Goal: Task Accomplishment & Management: Complete application form

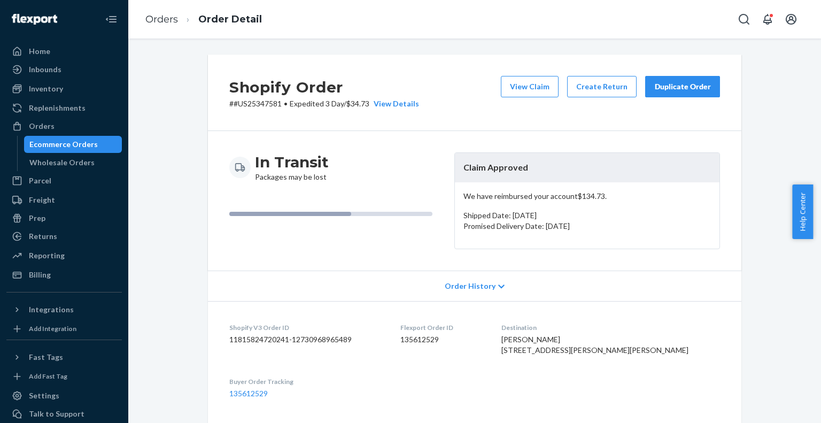
click at [467, 89] on div "Shopify Order # #US25347581 • Expedited 3 Day / $34.73 View Details View Claim …" at bounding box center [475, 93] width 534 height 76
click at [442, 86] on div "Shopify Order # #US25347324 • Standard / $12.07 View Details View Claim Create …" at bounding box center [475, 93] width 534 height 76
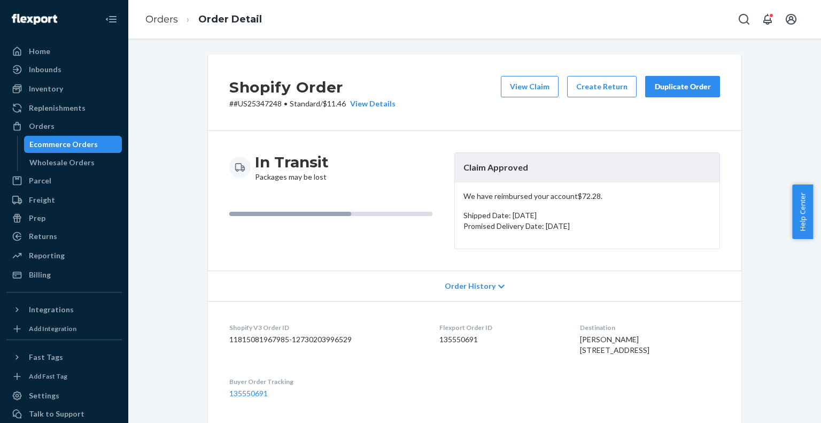
drag, startPoint x: 629, startPoint y: 106, endPoint x: 506, endPoint y: 125, distance: 124.4
click at [525, 120] on div "Shopify Order # #US25347248 • Standard / $11.46 View Details View Claim Create …" at bounding box center [475, 93] width 534 height 76
click at [435, 92] on div "Shopify Order # #US25347248 • Standard / $11.46 View Details View Claim Create …" at bounding box center [475, 93] width 534 height 76
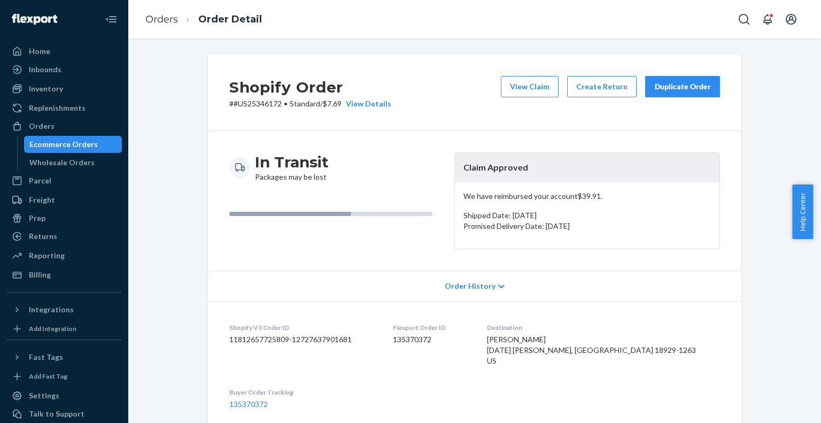
click at [265, 101] on p "# #US25346172 • Standard / $7.69 View Details" at bounding box center [310, 103] width 162 height 11
click at [444, 94] on div "Shopify Order # #US25346172 • Standard / $7.69 View Details View Claim Create R…" at bounding box center [475, 93] width 534 height 76
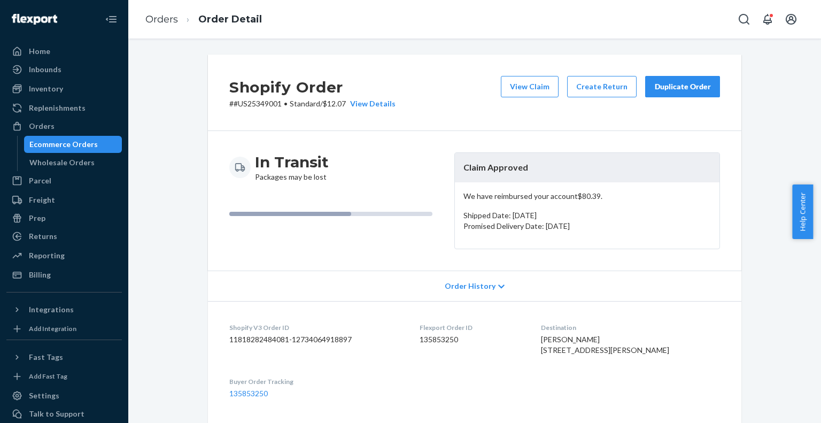
click at [263, 106] on p "# #US25349001 • Standard / $12.07 View Details" at bounding box center [312, 103] width 166 height 11
copy p "US25349001"
click at [473, 91] on div "Shopify Order # #US25349001 • Standard / $12.07 View Details View Claim Create …" at bounding box center [475, 93] width 534 height 76
click at [477, 83] on div "Shopify Order # #US25349001 • Standard / $12.07 View Details View Claim Create …" at bounding box center [475, 93] width 534 height 76
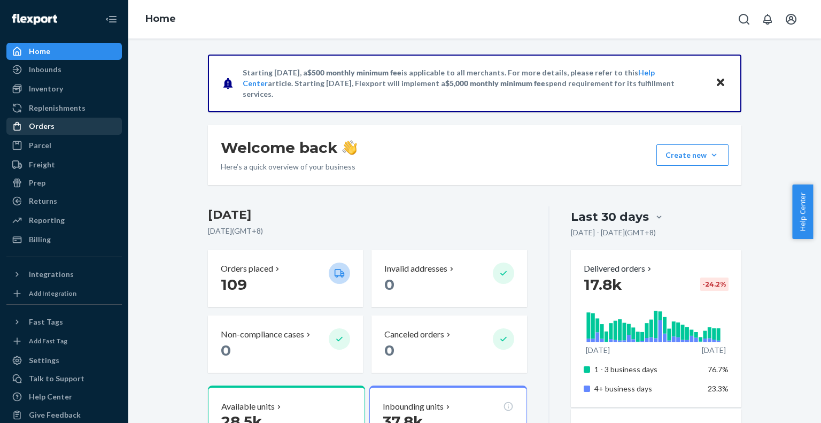
click at [36, 126] on div "Orders" at bounding box center [42, 126] width 26 height 11
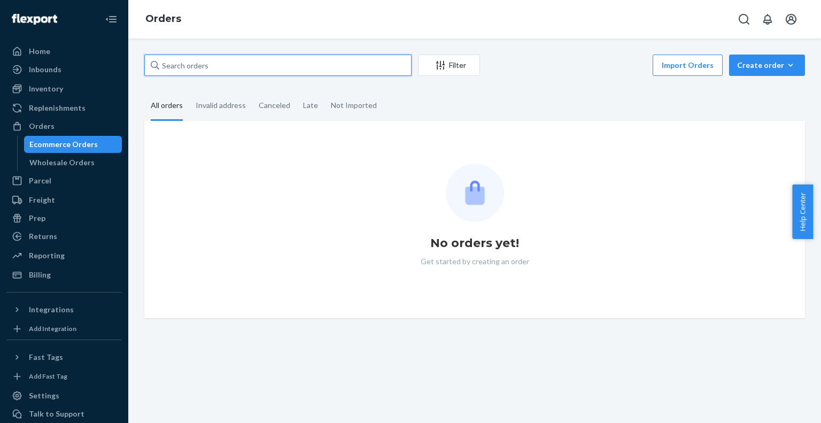
click at [187, 64] on input "text" at bounding box center [277, 65] width 267 height 21
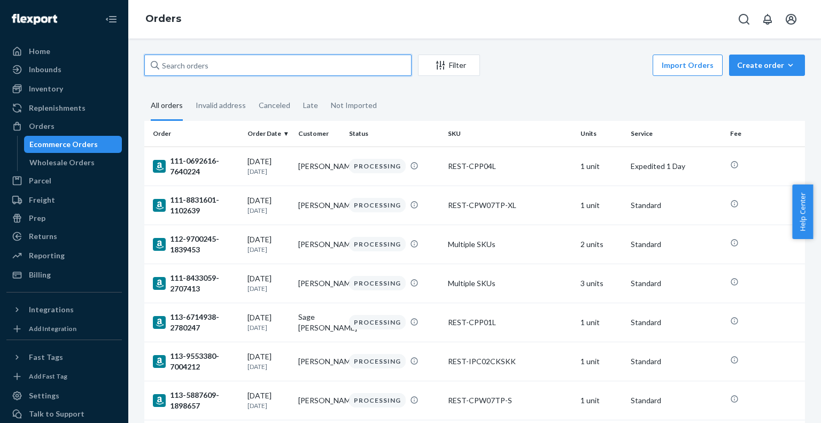
paste input "PD1008754"
click at [187, 64] on input "PD1008754" at bounding box center [277, 65] width 267 height 21
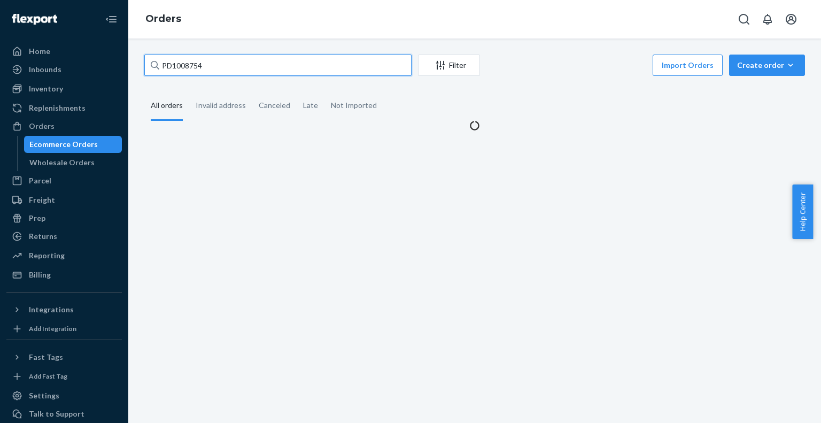
type input "PD1008754"
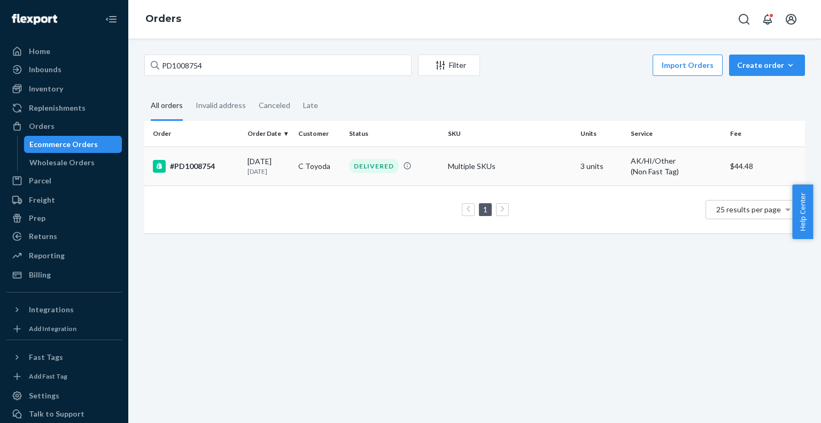
click at [201, 166] on div "#PD1008754" at bounding box center [196, 166] width 86 height 13
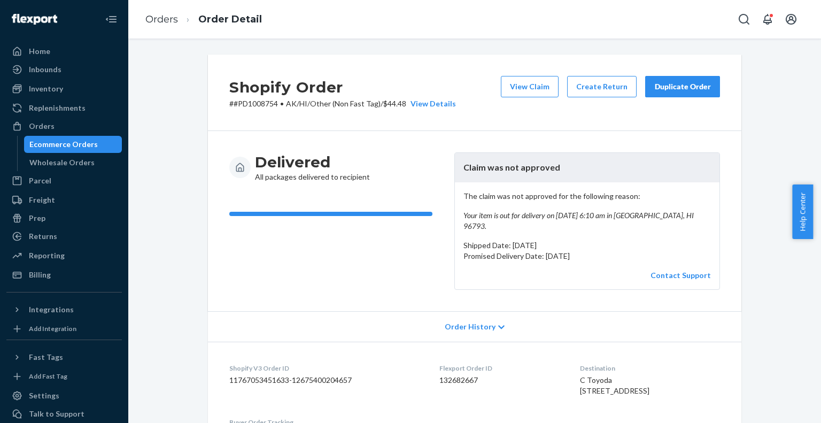
drag, startPoint x: 44, startPoint y: 128, endPoint x: 111, endPoint y: 79, distance: 83.3
click at [44, 128] on div "Orders" at bounding box center [42, 126] width 26 height 11
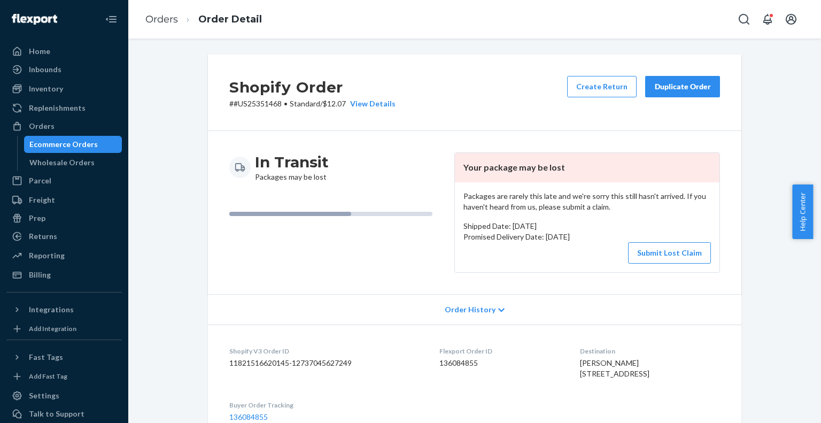
click at [263, 106] on p "# #US25351468 • Standard / $12.07 View Details" at bounding box center [312, 103] width 166 height 11
click at [266, 102] on p "# #US25351468 • Standard / $12.07 View Details" at bounding box center [312, 103] width 166 height 11
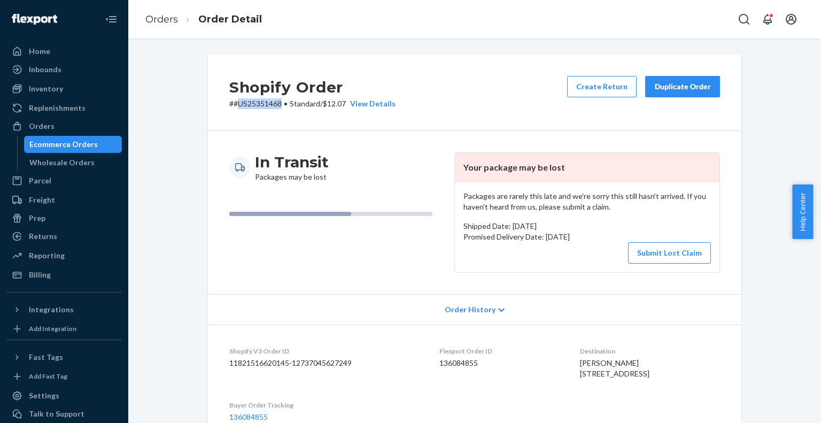
copy p "US25351468"
drag, startPoint x: 481, startPoint y: 365, endPoint x: 434, endPoint y: 367, distance: 47.1
click at [440, 367] on dd "136084855" at bounding box center [502, 363] width 124 height 11
copy dd "136084855"
click at [670, 252] on button "Submit Lost Claim" at bounding box center [669, 252] width 83 height 21
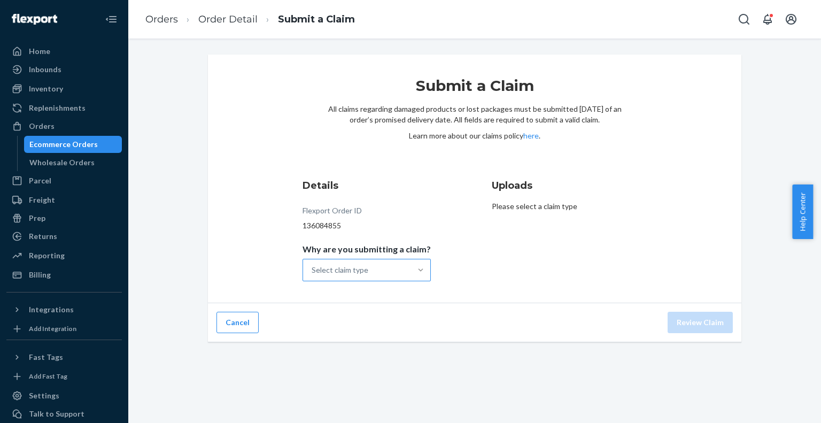
click at [411, 272] on div at bounding box center [420, 270] width 19 height 11
click at [313, 272] on input "Why are you submitting a claim? Select claim type" at bounding box center [312, 270] width 1 height 11
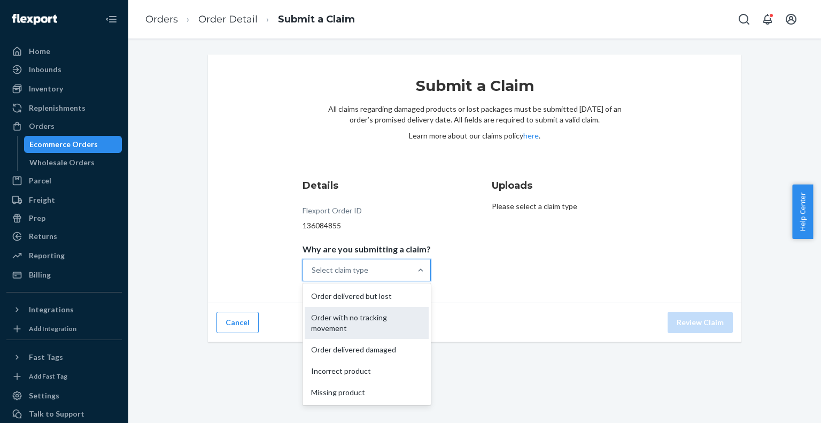
click at [389, 325] on div "Order with no tracking movement" at bounding box center [367, 323] width 124 height 32
click at [313, 275] on input "Why are you submitting a claim? option Order with no tracking movement focused,…" at bounding box center [312, 270] width 1 height 11
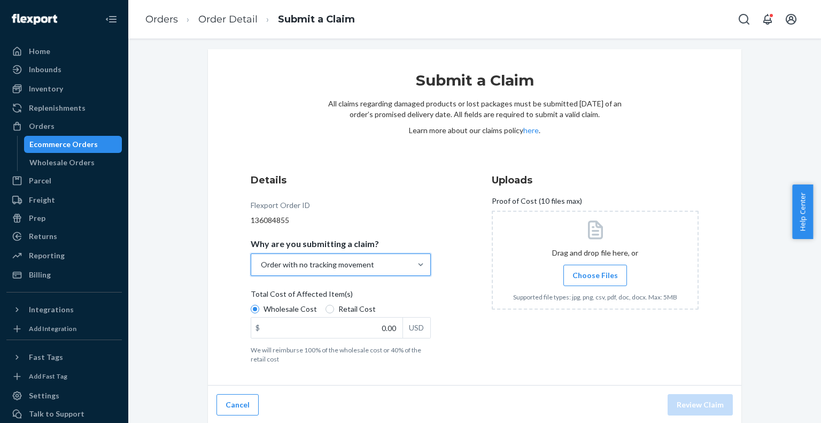
scroll to position [6, 0]
click at [326, 311] on input "Retail Cost" at bounding box center [330, 308] width 9 height 9
radio input "true"
radio input "false"
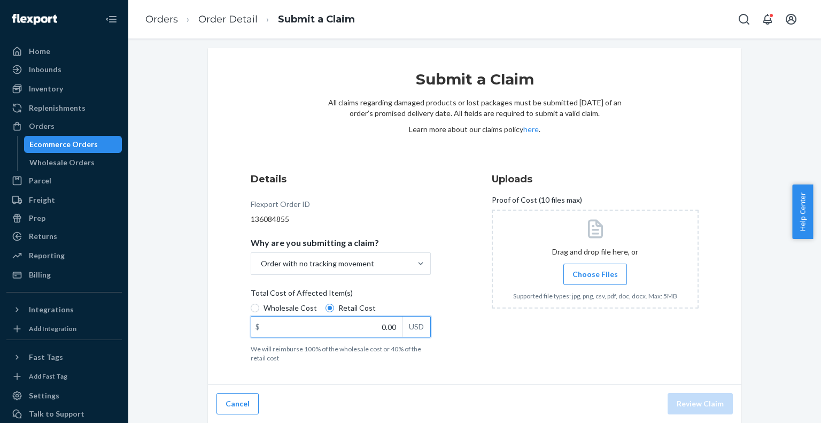
drag, startPoint x: 374, startPoint y: 321, endPoint x: 421, endPoint y: 334, distance: 48.8
click at [423, 335] on div "$ 0.00 USD" at bounding box center [341, 326] width 180 height 21
paste input "253.6"
type input "253.60"
click at [601, 277] on span "Choose Files" at bounding box center [595, 274] width 45 height 11
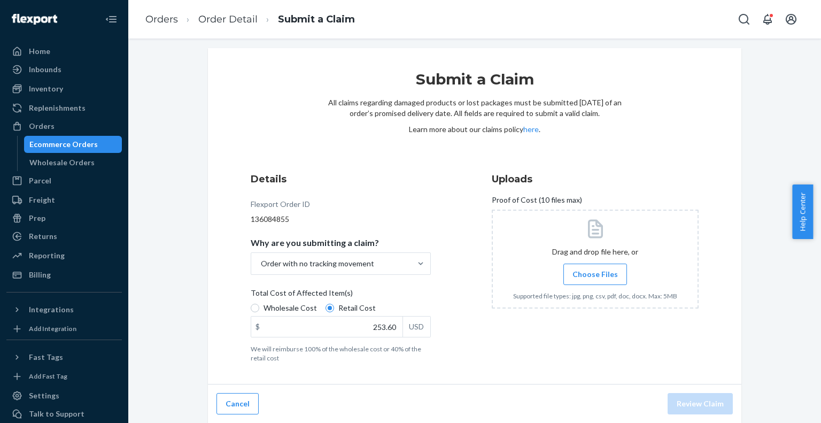
click at [596, 277] on input "Choose Files" at bounding box center [595, 274] width 1 height 12
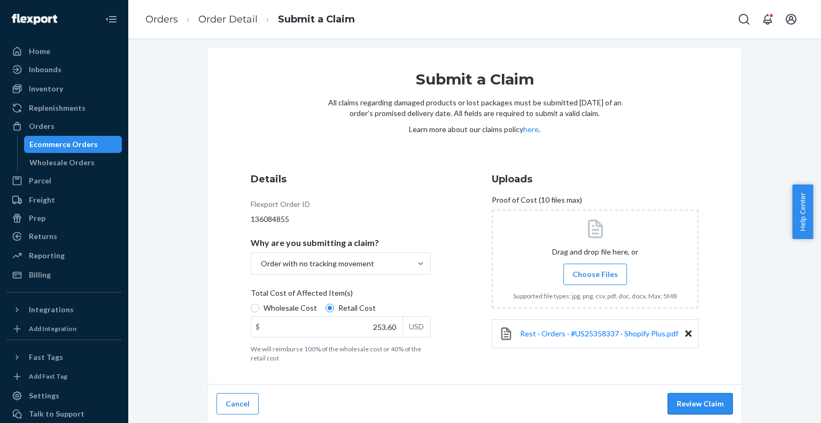
click at [685, 398] on button "Review Claim" at bounding box center [700, 403] width 65 height 21
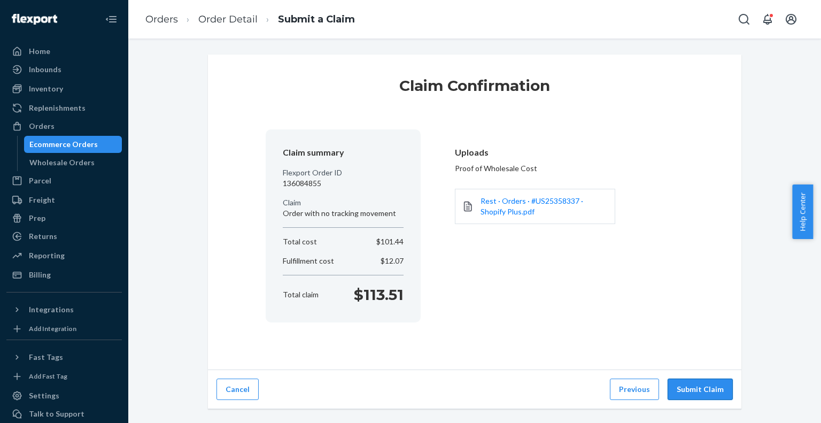
click at [687, 385] on button "Submit Claim" at bounding box center [700, 389] width 65 height 21
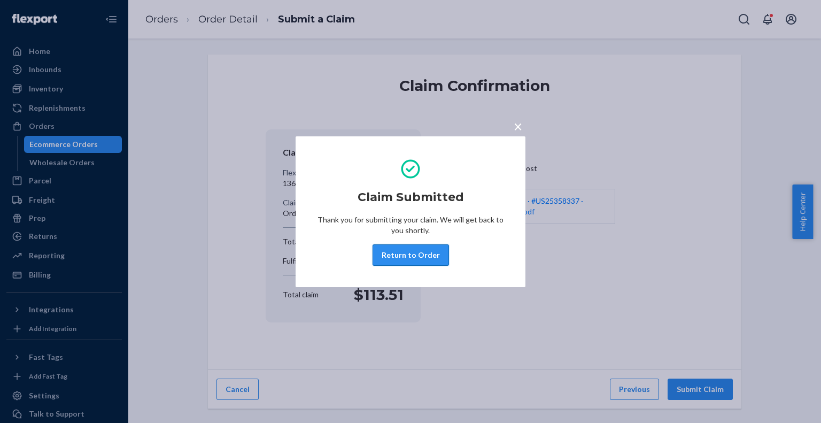
click at [422, 256] on button "Return to Order" at bounding box center [411, 254] width 76 height 21
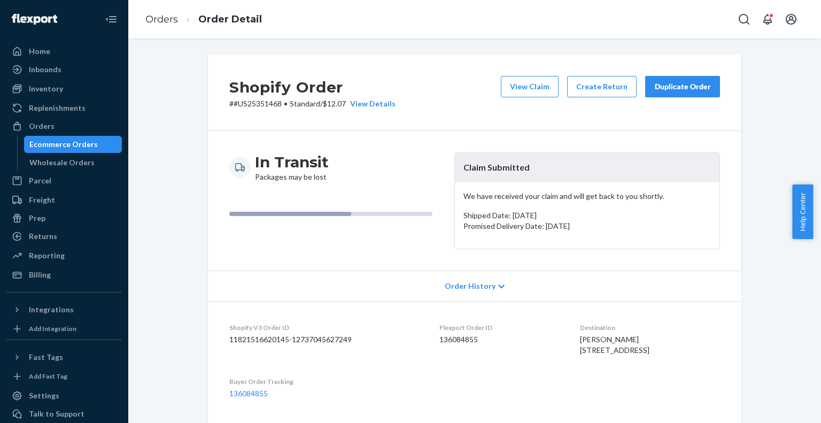
click at [777, 107] on div "Shopify Order # #US25351468 • Standard / $12.07 View Details View Claim Create …" at bounding box center [474, 397] width 677 height 685
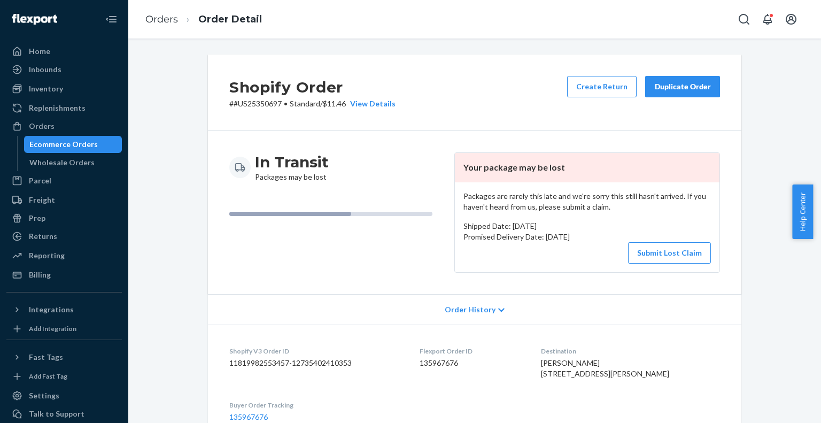
click at [260, 104] on p "# #US25350697 • Standard / $11.46 View Details" at bounding box center [312, 103] width 166 height 11
copy p "US25350697"
drag, startPoint x: 475, startPoint y: 365, endPoint x: 431, endPoint y: 359, distance: 43.6
click at [431, 359] on dd "135967676" at bounding box center [472, 363] width 104 height 11
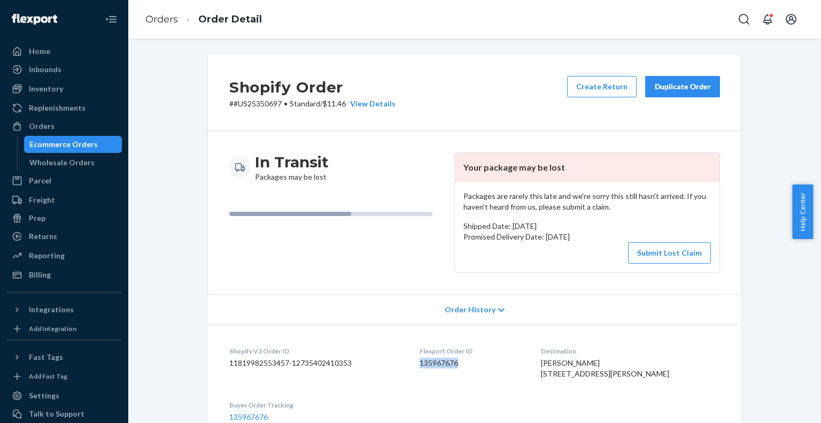
copy dd "135967676"
click at [482, 93] on div "Shopify Order # #US25350697 • Standard / $11.46 View Details Create Return Dupl…" at bounding box center [475, 93] width 534 height 76
click at [483, 82] on div "Shopify Order # #US25350697 • Standard / $11.46 View Details Create Return Dupl…" at bounding box center [475, 93] width 534 height 76
click at [254, 103] on p "# #US25351948 • Standard / $12.07 View Details" at bounding box center [312, 103] width 166 height 11
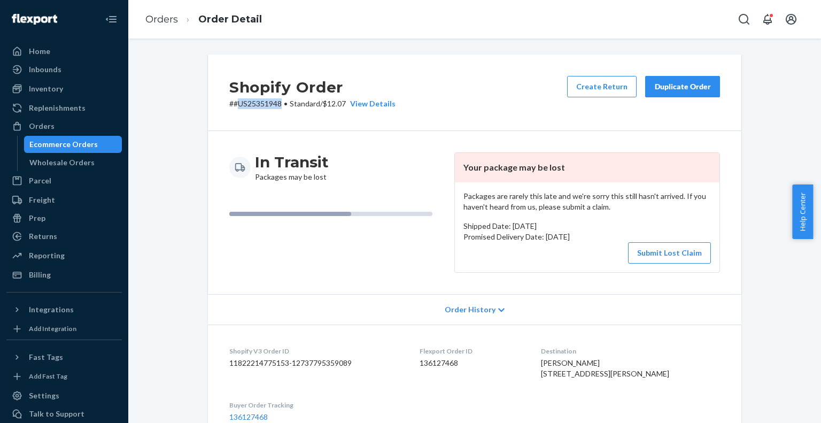
copy p "US25351948"
drag, startPoint x: 466, startPoint y: 364, endPoint x: 423, endPoint y: 362, distance: 42.8
click at [423, 362] on dl "Shopify V3 Order ID 11822214775153-12737795359089 Flexport Order ID 136127468 D…" at bounding box center [475, 384] width 534 height 119
copy dd "136127468"
click at [678, 252] on button "Submit Lost Claim" at bounding box center [669, 252] width 83 height 21
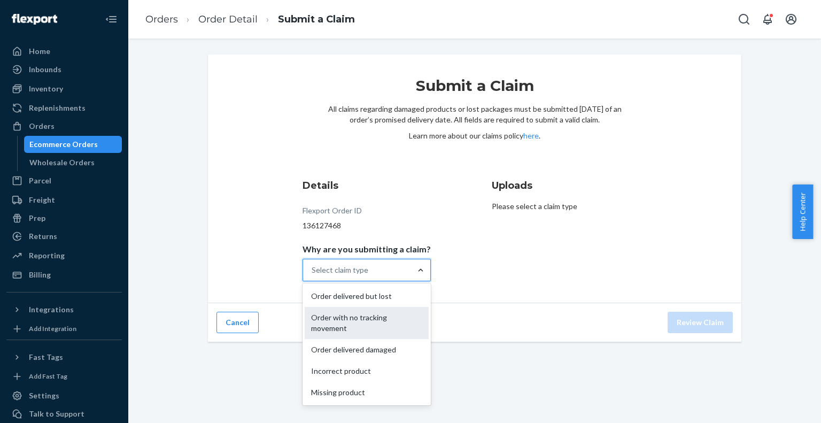
click at [365, 326] on div "Order with no tracking movement" at bounding box center [367, 323] width 124 height 32
click at [313, 275] on input "Why are you submitting a claim? option Order with no tracking movement focused,…" at bounding box center [312, 270] width 1 height 11
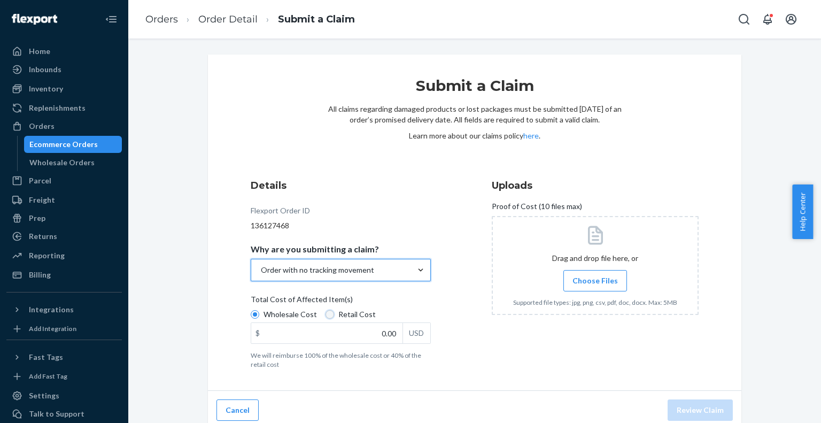
click at [326, 314] on input "Retail Cost" at bounding box center [330, 314] width 9 height 9
radio input "true"
radio input "false"
drag, startPoint x: 381, startPoint y: 330, endPoint x: 374, endPoint y: 332, distance: 7.1
click at [398, 331] on div "$ 0.00 USD" at bounding box center [341, 332] width 180 height 21
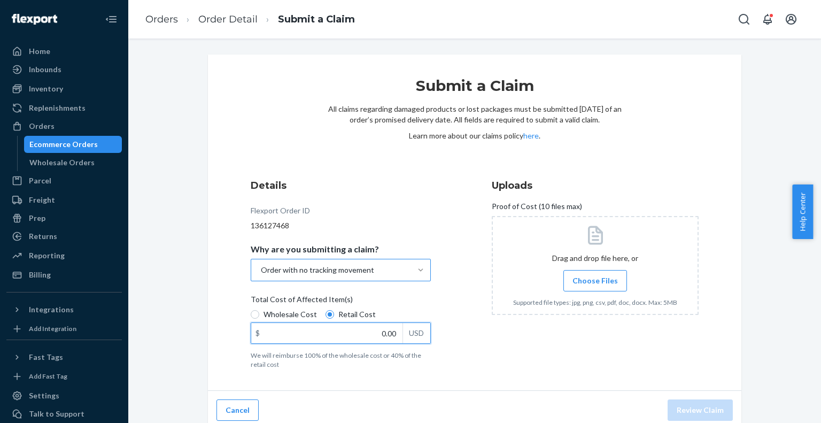
drag, startPoint x: 373, startPoint y: 332, endPoint x: 399, endPoint y: 332, distance: 25.7
click at [399, 332] on div "$ 0.00 USD" at bounding box center [341, 332] width 180 height 21
paste input "178.6"
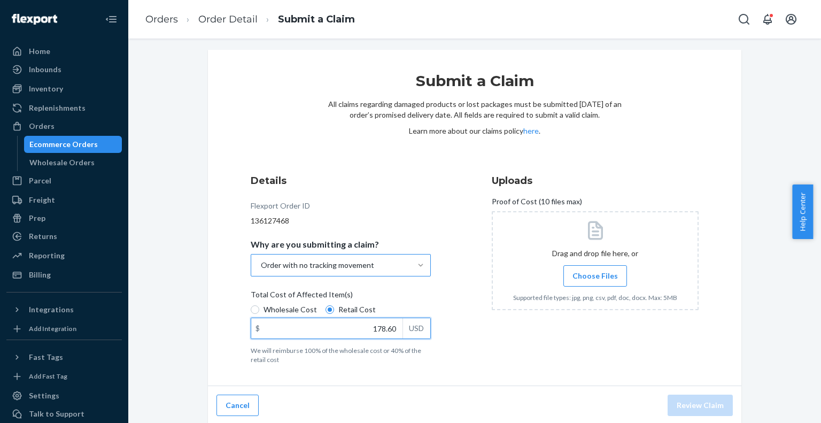
scroll to position [6, 0]
type input "178.60"
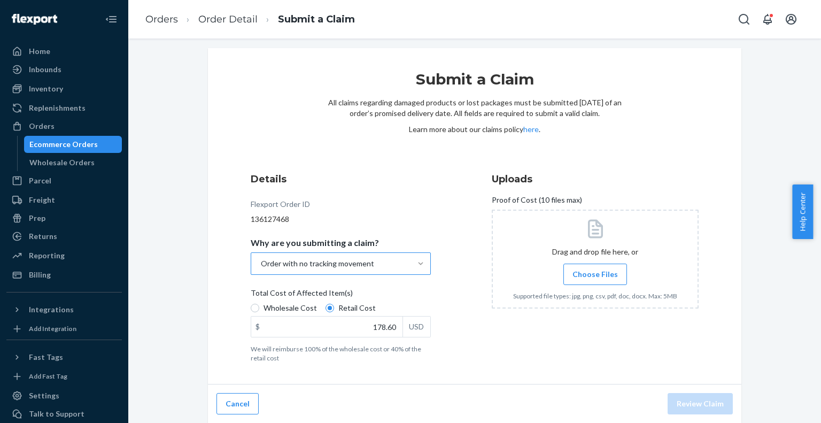
click at [602, 275] on span "Choose Files" at bounding box center [595, 274] width 45 height 11
click at [596, 275] on input "Choose Files" at bounding box center [595, 274] width 1 height 12
click at [592, 272] on span "Choose Files" at bounding box center [595, 274] width 45 height 11
click at [595, 272] on input "Choose Files" at bounding box center [595, 274] width 1 height 12
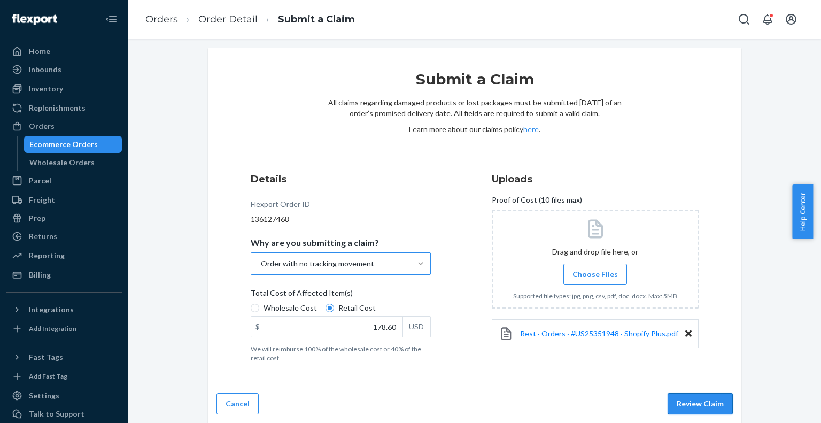
click at [685, 398] on button "Review Claim" at bounding box center [700, 403] width 65 height 21
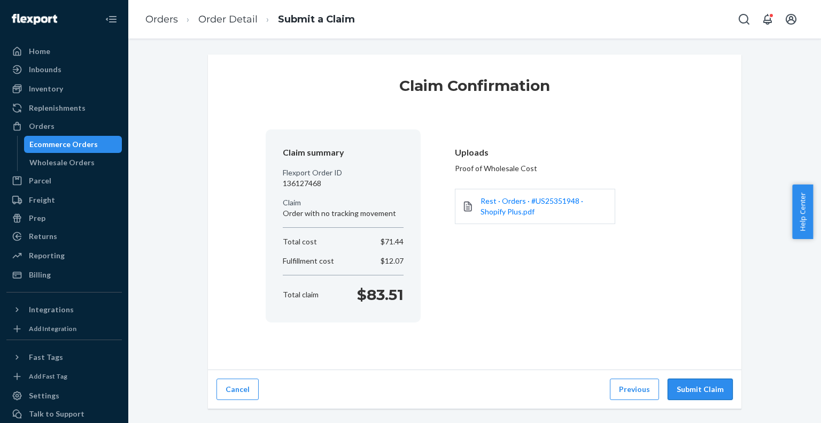
click at [687, 388] on button "Submit Claim" at bounding box center [700, 389] width 65 height 21
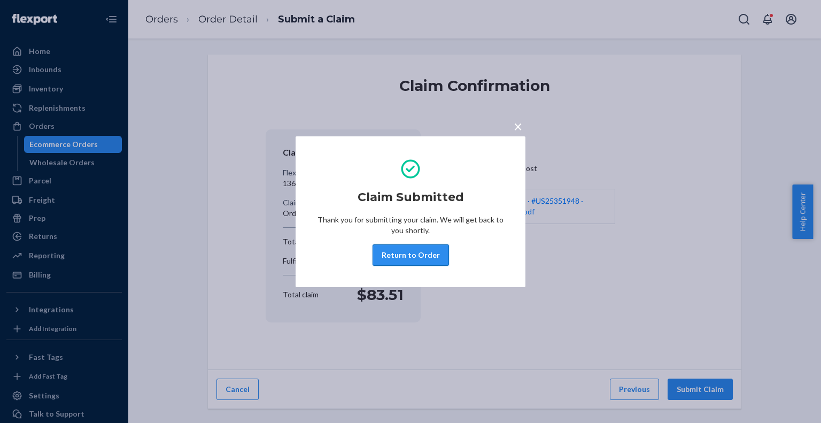
click at [413, 251] on button "Return to Order" at bounding box center [411, 254] width 76 height 21
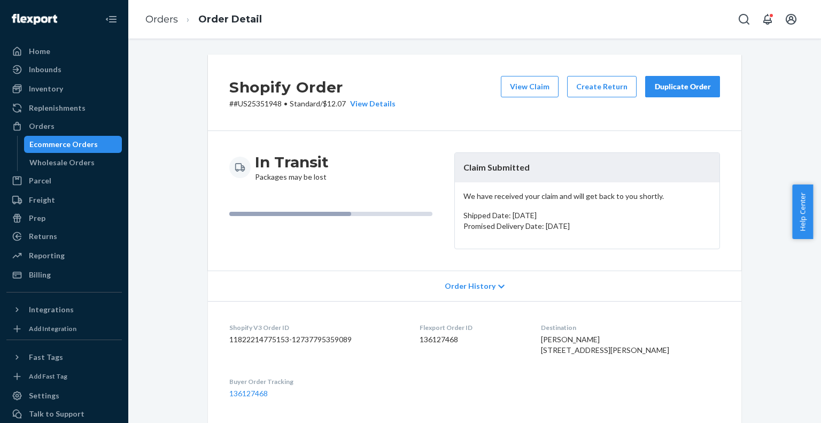
click at [434, 89] on div "Shopify Order # #US25351948 • Standard / $12.07 View Details View Claim Create …" at bounding box center [475, 93] width 534 height 76
click at [774, 115] on div "Shopify Order # #US25351948 • Standard / $12.07 View Details View Claim Create …" at bounding box center [474, 392] width 677 height 674
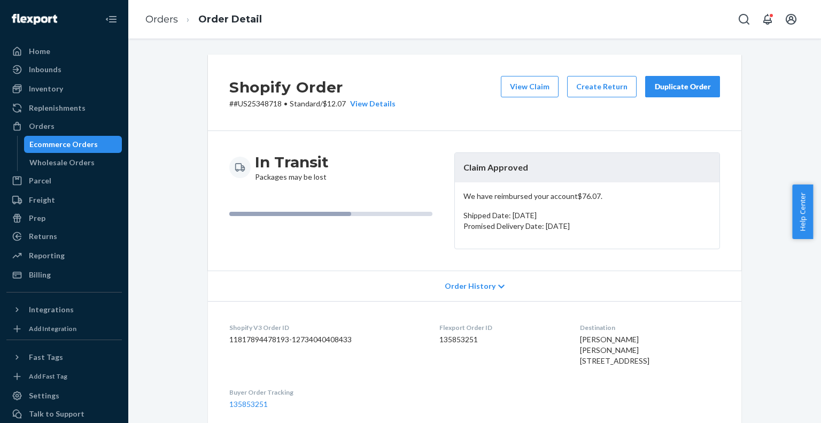
click at [457, 105] on div "Shopify Order # #US25348718 • Standard / $12.07 View Details View Claim Create …" at bounding box center [475, 93] width 534 height 76
click at [264, 104] on p "# #US25348718 • Standard / $12.07 View Details" at bounding box center [312, 103] width 166 height 11
copy p "US25348718"
drag, startPoint x: 480, startPoint y: 338, endPoint x: 430, endPoint y: 340, distance: 49.7
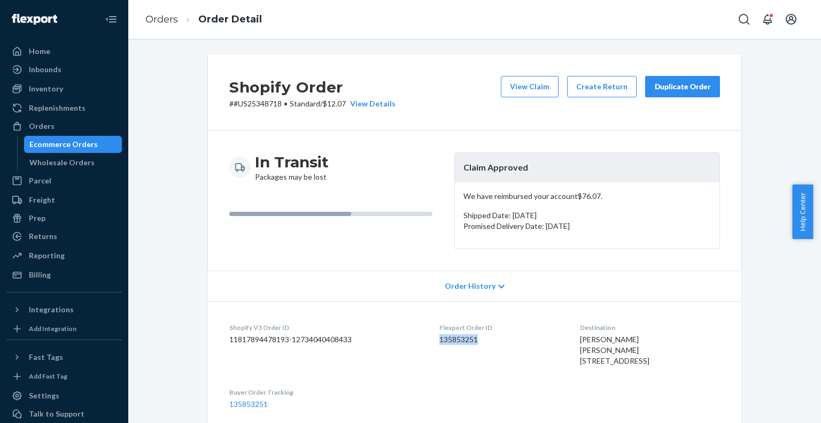
click at [440, 340] on dd "135853251" at bounding box center [502, 339] width 124 height 11
copy dd "135853251"
click at [453, 86] on div "Shopify Order # #US25348718 • Standard / $12.07 View Details View Claim Create …" at bounding box center [475, 93] width 534 height 76
click at [768, 113] on div "Shopify Order # #US25348718 • Standard / $12.07 View Details View Claim Create …" at bounding box center [474, 397] width 677 height 685
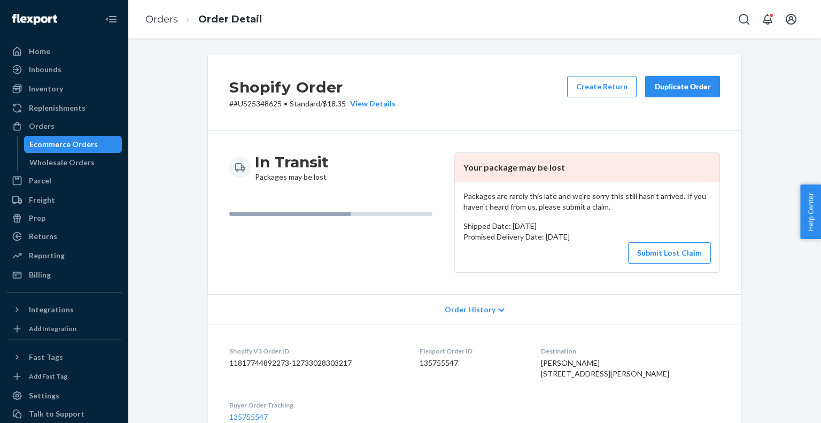
click at [265, 103] on p "# #US25348625 • Standard / $18.35 View Details" at bounding box center [312, 103] width 166 height 11
click at [263, 105] on p "# #US25348625 • Standard / $18.35 View Details" at bounding box center [312, 103] width 166 height 11
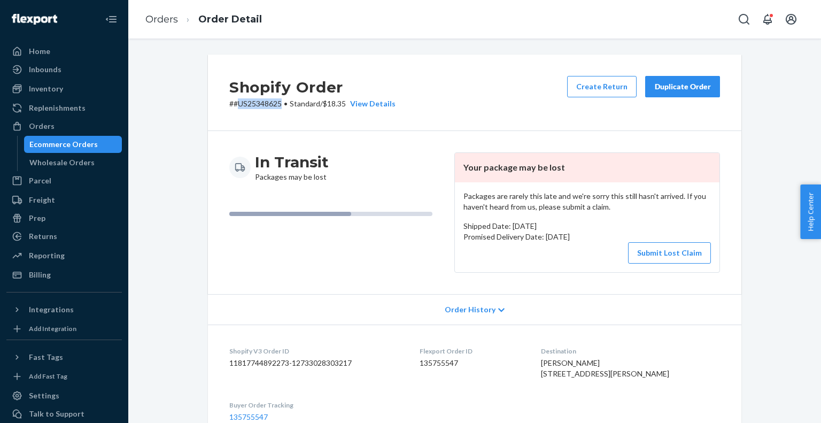
click at [263, 105] on p "# #US25348625 • Standard / $18.35 View Details" at bounding box center [312, 103] width 166 height 11
copy p "US25348625"
drag, startPoint x: 481, startPoint y: 367, endPoint x: 433, endPoint y: 366, distance: 48.7
click at [433, 366] on dd "135755547" at bounding box center [472, 363] width 104 height 11
copy dd "135755547"
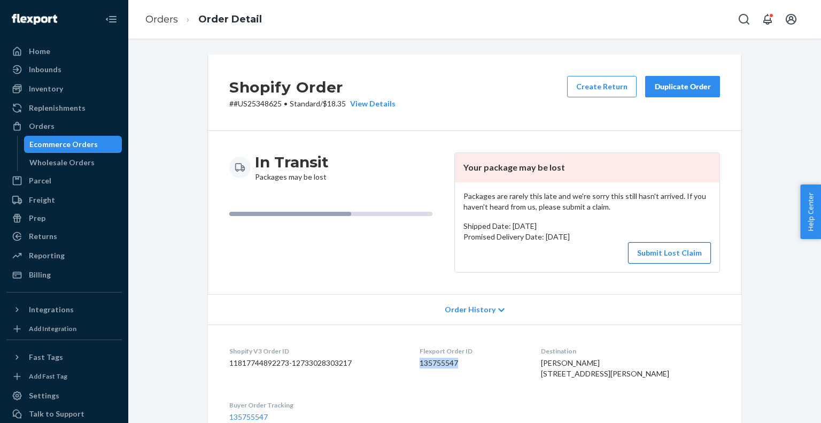
click at [683, 251] on button "Submit Lost Claim" at bounding box center [669, 252] width 83 height 21
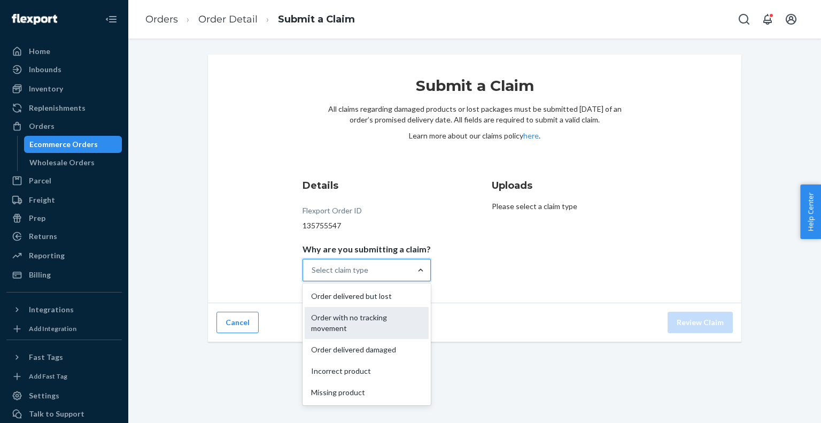
click at [375, 320] on div "Order with no tracking movement" at bounding box center [367, 323] width 124 height 32
click at [313, 275] on input "Why are you submitting a claim? option Order with no tracking movement focused,…" at bounding box center [312, 270] width 1 height 11
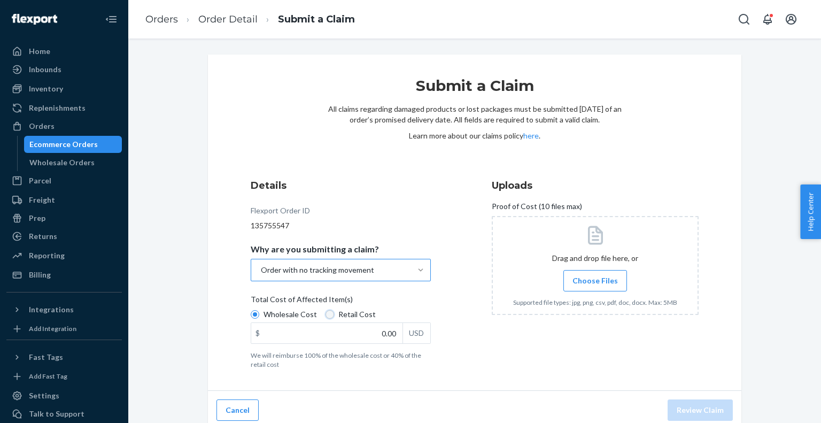
click at [326, 314] on input "Retail Cost" at bounding box center [330, 314] width 9 height 9
radio input "true"
radio input "false"
click at [412, 328] on div "$ 0.00 USD" at bounding box center [341, 332] width 180 height 21
paste input "388.07"
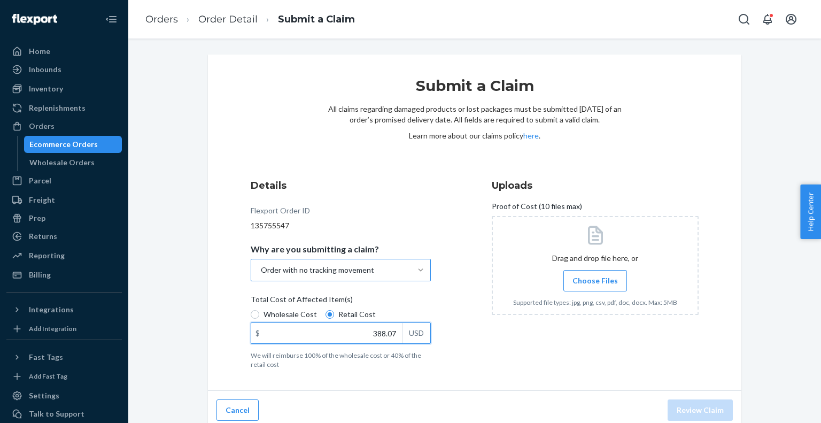
type input "388.07"
click at [579, 278] on span "Choose Files" at bounding box center [595, 280] width 45 height 11
click at [595, 278] on input "Choose Files" at bounding box center [595, 281] width 1 height 12
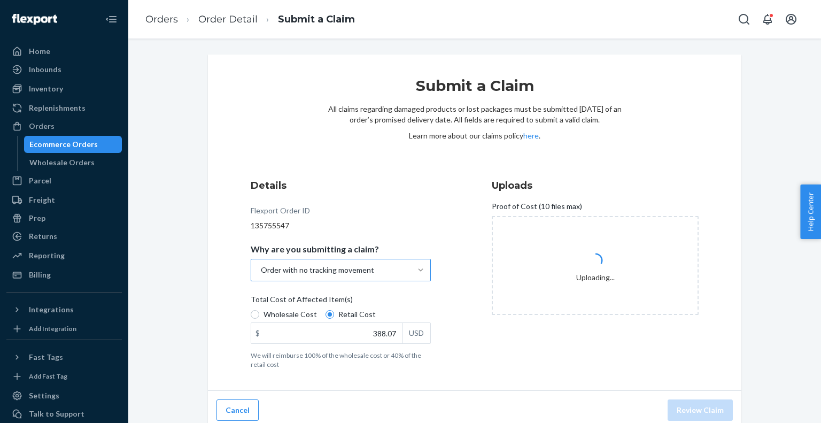
scroll to position [6, 0]
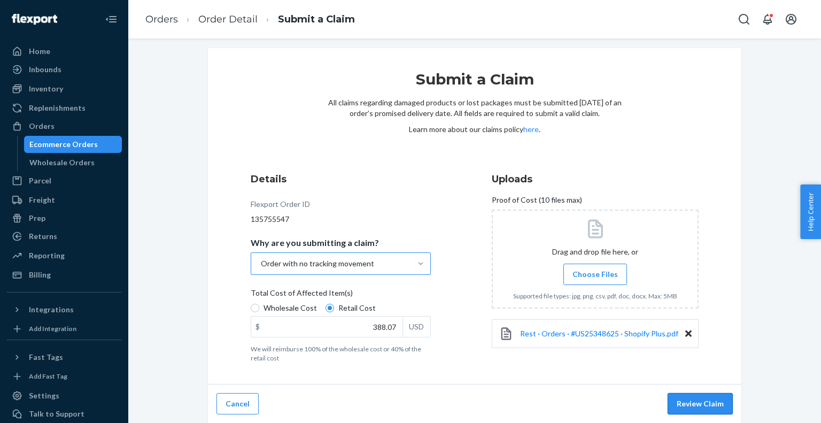
click at [686, 401] on button "Review Claim" at bounding box center [700, 403] width 65 height 21
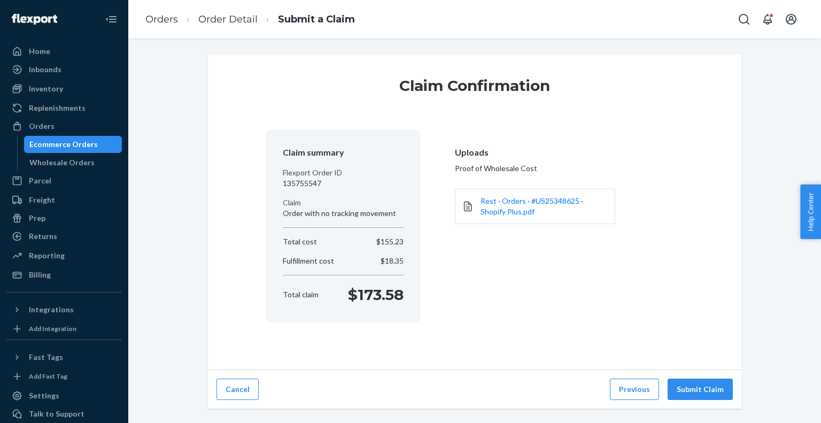
click at [687, 402] on div "Cancel Previous Submit Claim" at bounding box center [475, 389] width 534 height 39
click at [691, 385] on button "Submit Claim" at bounding box center [700, 389] width 65 height 21
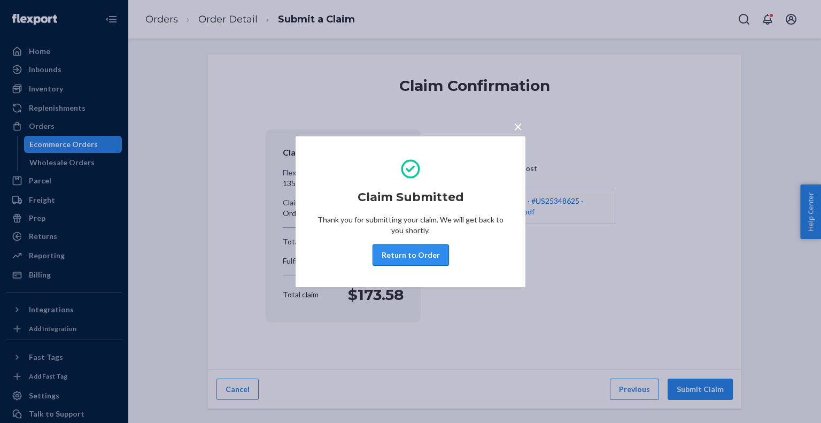
click at [431, 261] on button "Return to Order" at bounding box center [411, 254] width 76 height 21
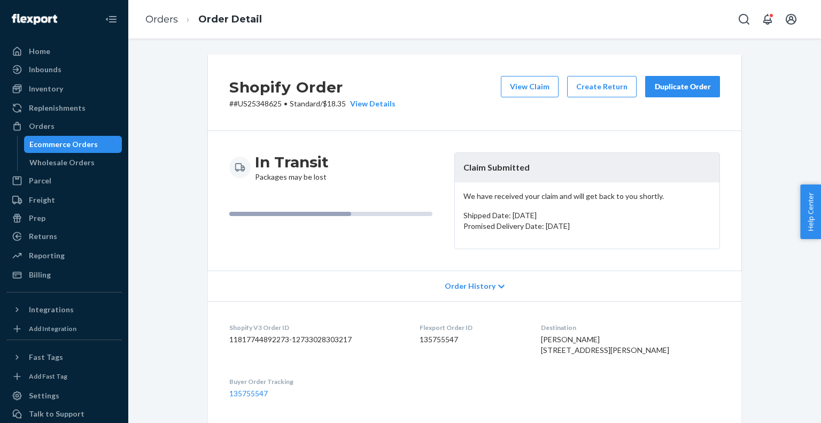
click at [426, 86] on div "Shopify Order # #US25348625 • Standard / $18.35 View Details View Claim Create …" at bounding box center [475, 93] width 534 height 76
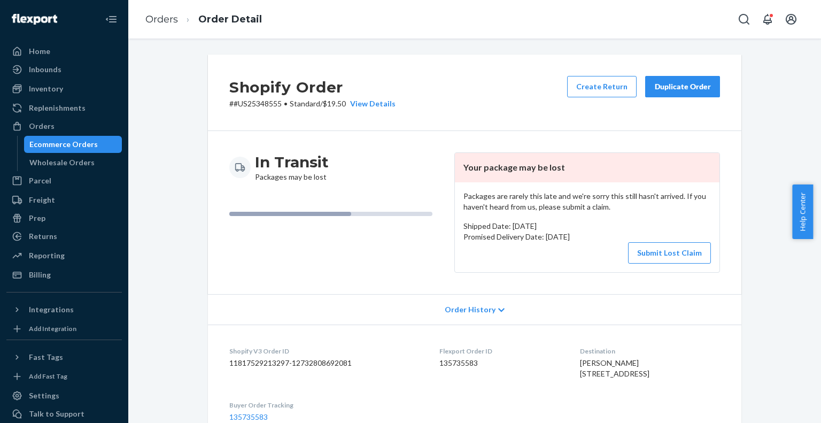
click at [267, 106] on p "# #US25348555 • Standard / $19.50 View Details" at bounding box center [312, 103] width 166 height 11
copy p "US25348555"
drag, startPoint x: 479, startPoint y: 365, endPoint x: 427, endPoint y: 364, distance: 51.9
click at [427, 364] on dl "Shopify V3 Order ID 11817529213297-12732808692081 Flexport Order ID 135735583 D…" at bounding box center [475, 384] width 534 height 119
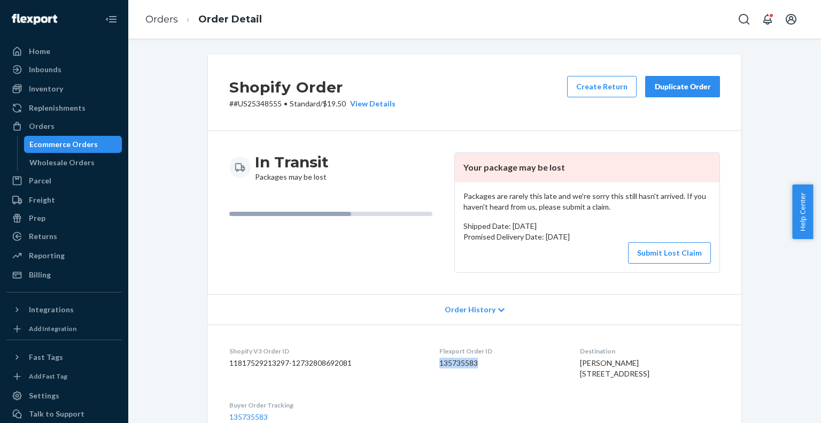
copy dd "135735583"
